Goal: Find specific page/section: Find specific page/section

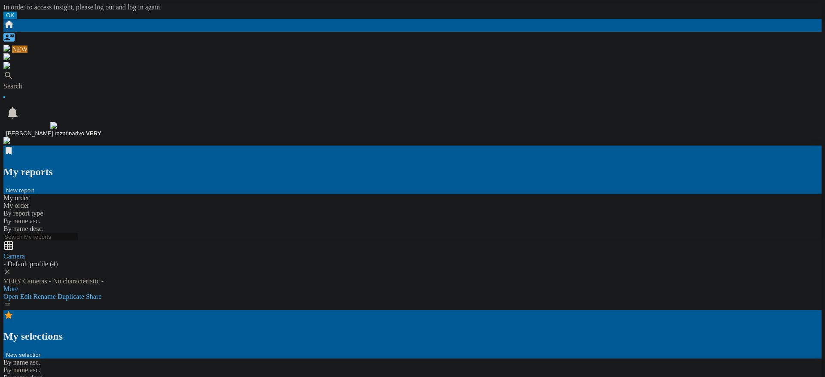
click at [52, 82] on div "Search" at bounding box center [412, 86] width 818 height 8
click at [58, 82] on div "Search" at bounding box center [412, 86] width 818 height 8
click at [52, 82] on div "Search" at bounding box center [412, 86] width 818 height 8
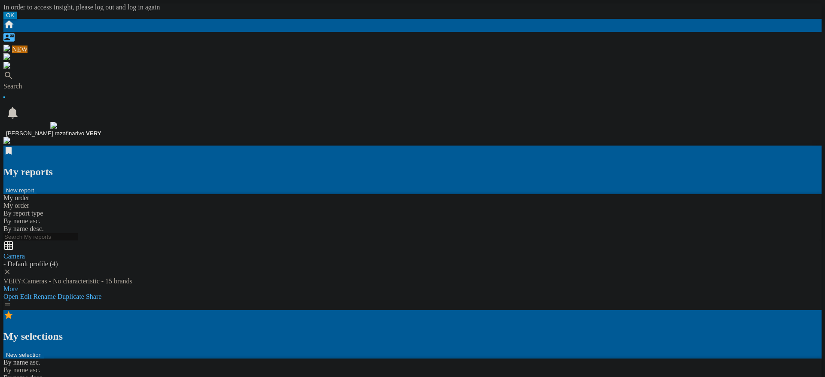
click at [49, 82] on div "Search" at bounding box center [412, 86] width 818 height 8
click at [14, 75] on ng-md-icon at bounding box center [8, 78] width 10 height 7
click at [89, 82] on div "Search" at bounding box center [412, 86] width 818 height 8
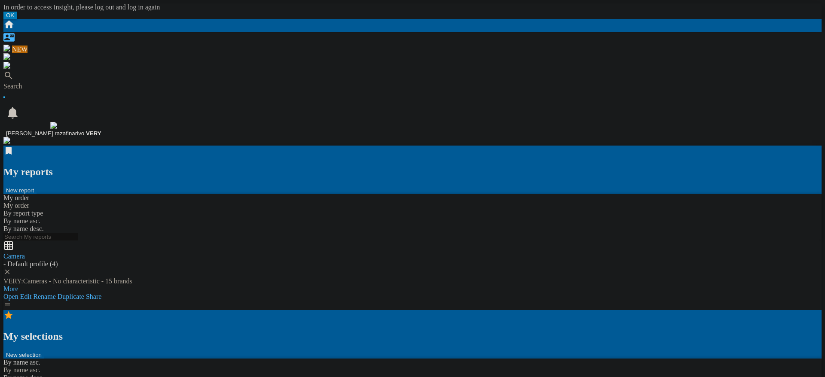
click at [64, 82] on div "Search" at bounding box center [412, 86] width 818 height 8
click at [48, 82] on div "Search" at bounding box center [412, 86] width 818 height 8
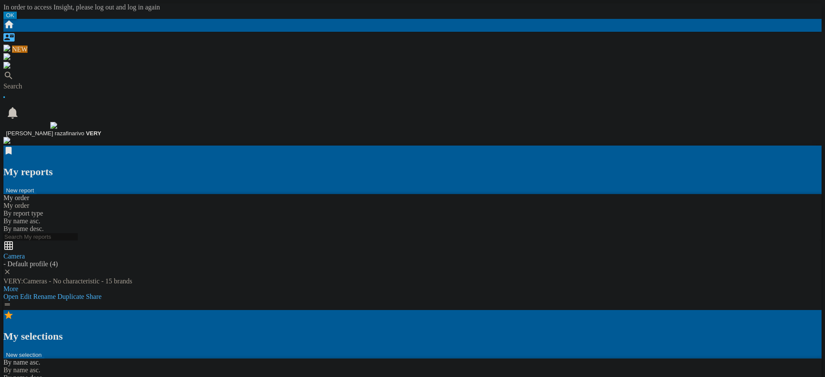
click at [59, 82] on div "Search" at bounding box center [412, 86] width 818 height 8
click at [53, 82] on div "Search" at bounding box center [412, 86] width 818 height 8
click at [55, 82] on div "Search" at bounding box center [412, 86] width 818 height 8
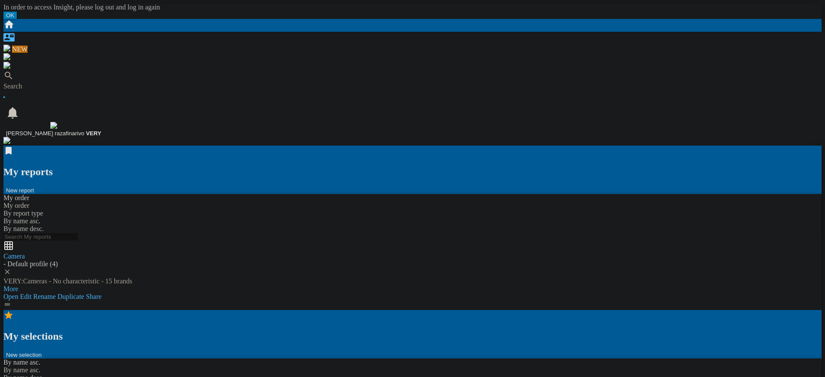
click at [67, 82] on div "Search" at bounding box center [412, 86] width 818 height 8
click at [49, 82] on div "Search" at bounding box center [412, 86] width 818 height 8
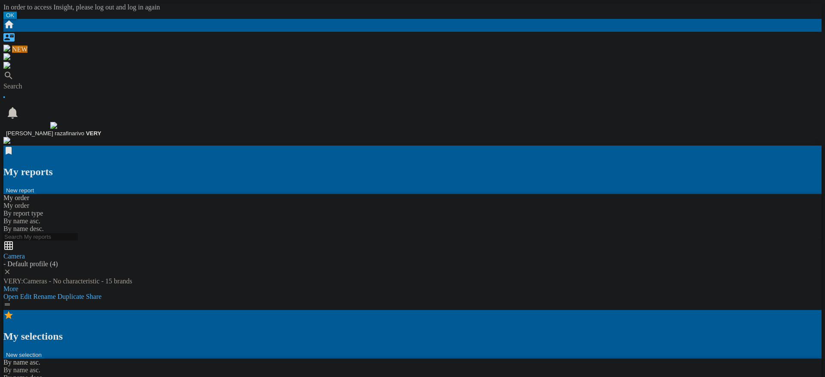
click at [56, 82] on div "Search" at bounding box center [412, 86] width 818 height 8
click at [58, 82] on div "Search" at bounding box center [412, 86] width 818 height 8
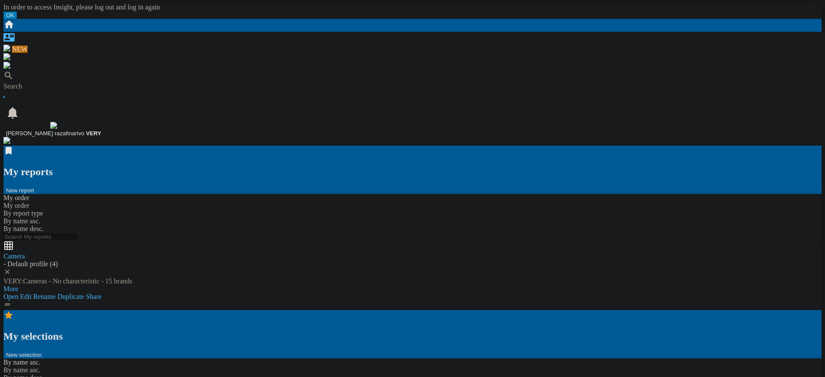
click at [58, 82] on div "Search" at bounding box center [412, 86] width 818 height 8
click at [50, 82] on div "Search" at bounding box center [412, 86] width 818 height 8
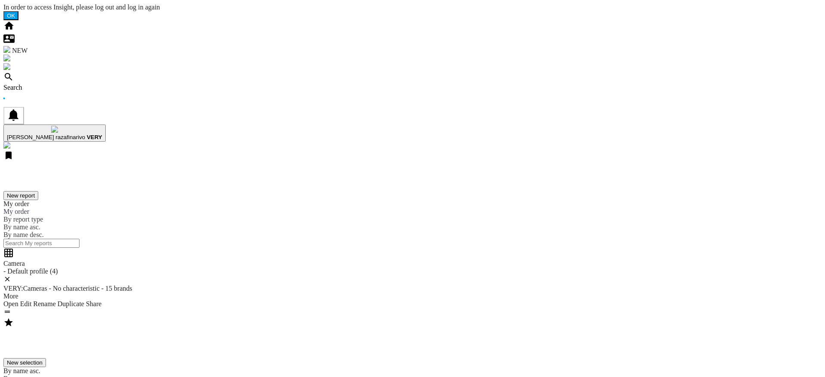
click at [264, 262] on div "Camera - Default profile (4) VERY:Cameras - No characteristic - 15 brands More …" at bounding box center [412, 283] width 818 height 70
click at [388, 248] on div "Camera - Default profile (4) VERY:Cameras - No characteristic - 15 brands More …" at bounding box center [412, 283] width 818 height 70
click at [240, 248] on div "Camera - Default profile (4) VERY:Cameras - No characteristic - 15 brands More …" at bounding box center [412, 283] width 818 height 70
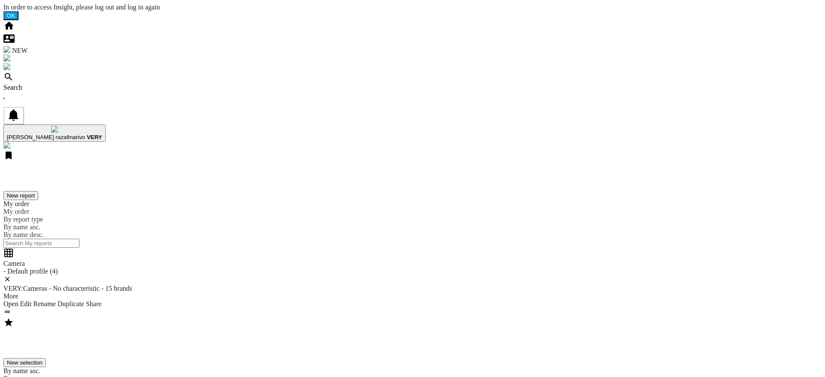
click at [357, 248] on div "Camera - Default profile (4) VERY:Cameras - No characteristic - 15 brands More …" at bounding box center [412, 283] width 818 height 70
